Goal: Task Accomplishment & Management: Use online tool/utility

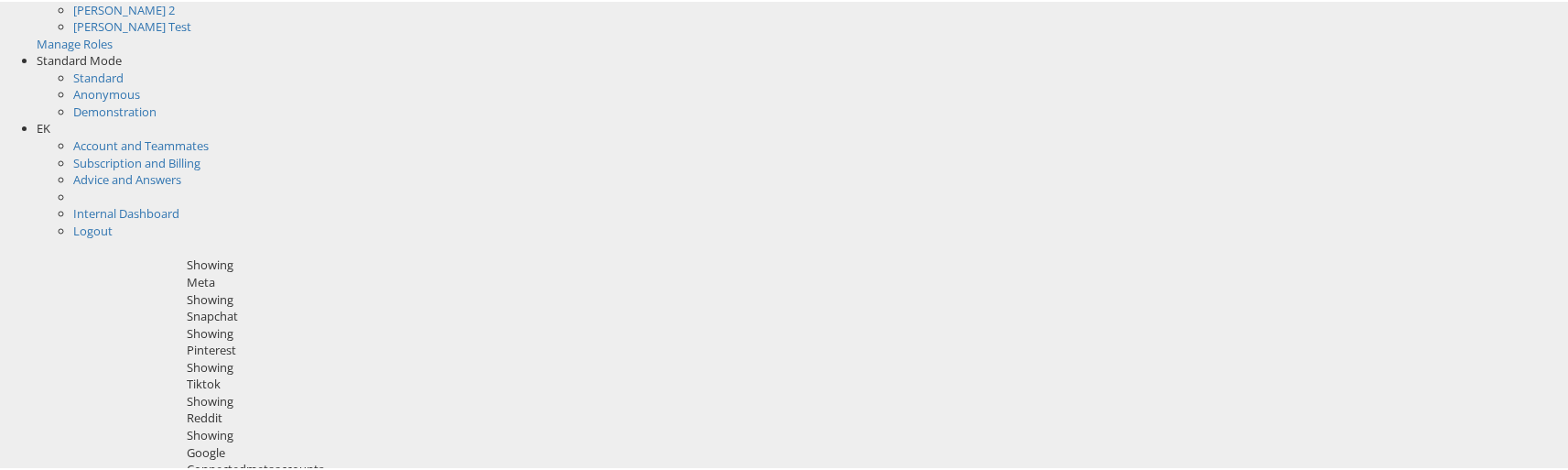
scroll to position [497, 0]
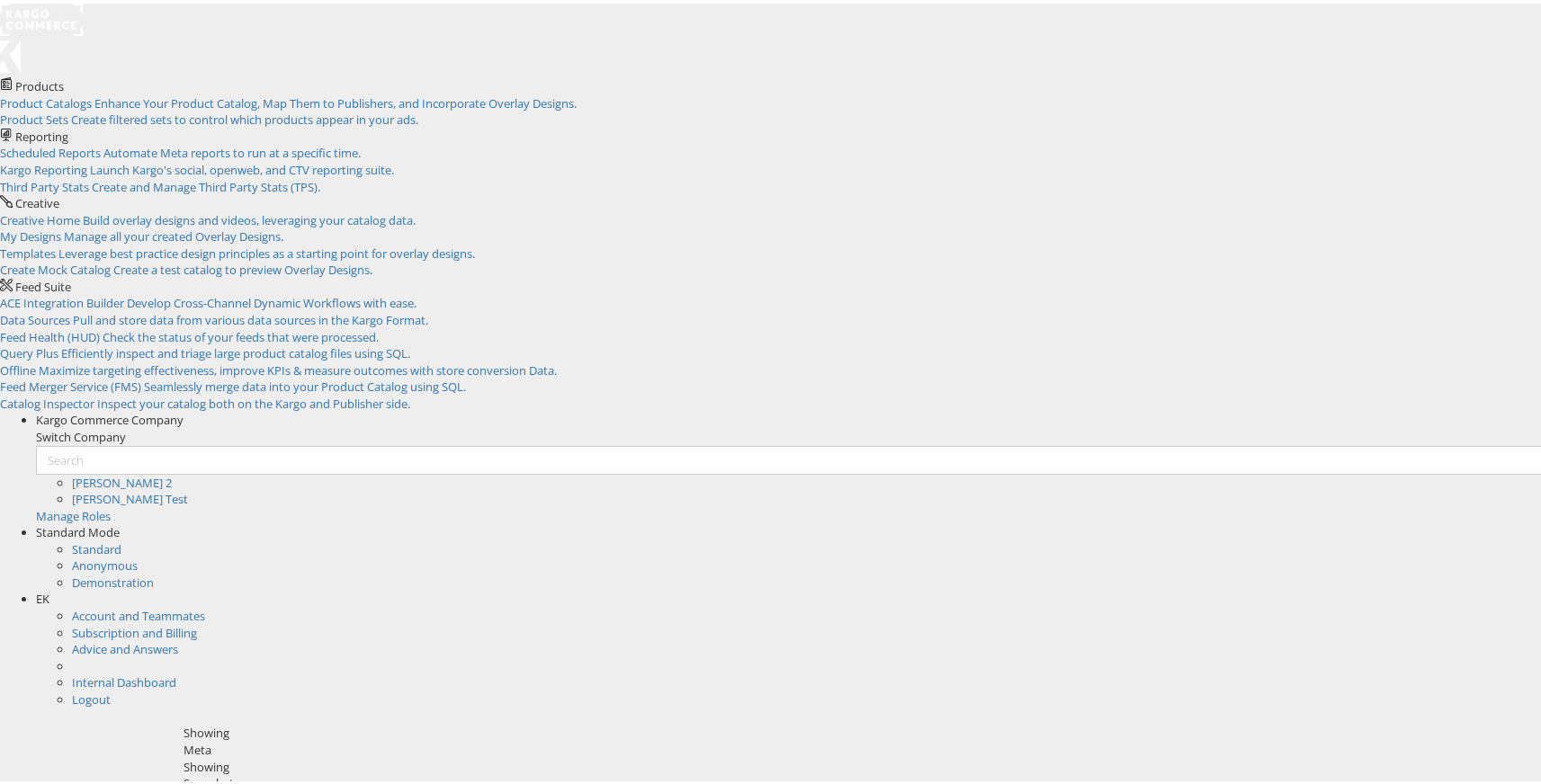
scroll to position [166, 0]
